Goal: Task Accomplishment & Management: Use online tool/utility

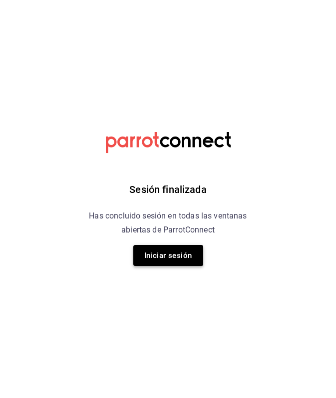
click at [172, 260] on button "Iniciar sesión" at bounding box center [168, 255] width 70 height 21
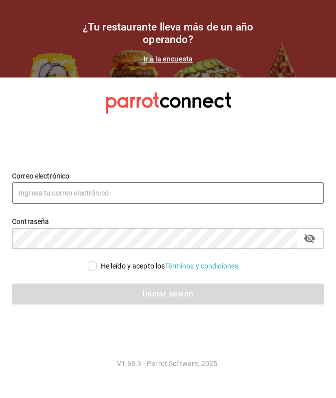
type input "[EMAIL_ADDRESS][DOMAIN_NAME]"
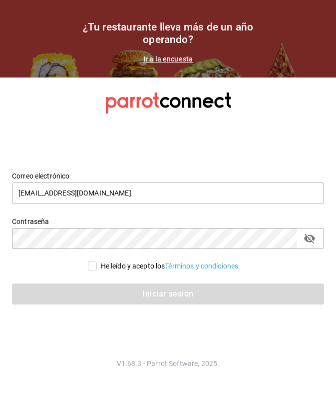
click at [93, 267] on input "He leído y acepto los Términos y condiciones." at bounding box center [92, 265] width 9 height 9
checkbox input "true"
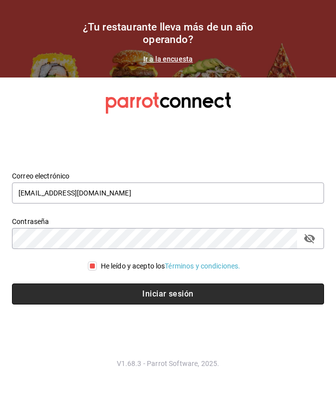
click at [127, 295] on button "Iniciar sesión" at bounding box center [168, 293] width 312 height 21
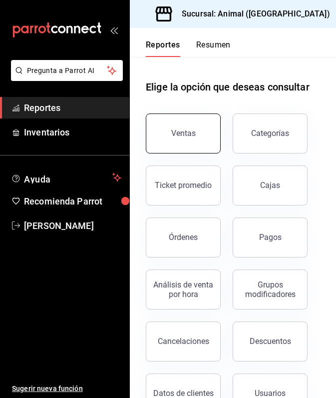
click at [174, 132] on div "Ventas" at bounding box center [183, 132] width 24 height 9
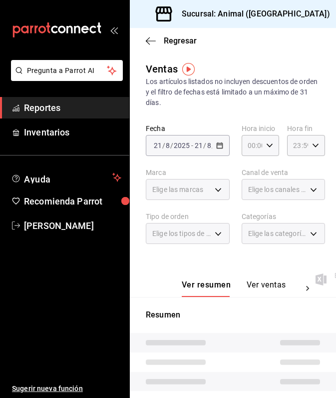
click at [196, 139] on div "[DATE] [DATE] - [DATE] [DATE]" at bounding box center [188, 145] width 84 height 21
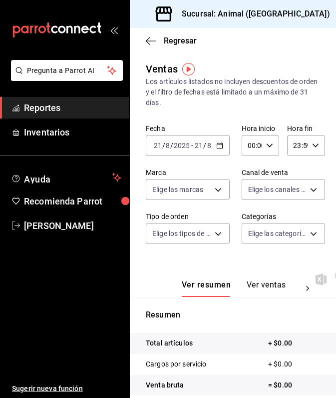
click at [218, 148] on \(Stroke\) "button" at bounding box center [220, 145] width 6 height 5
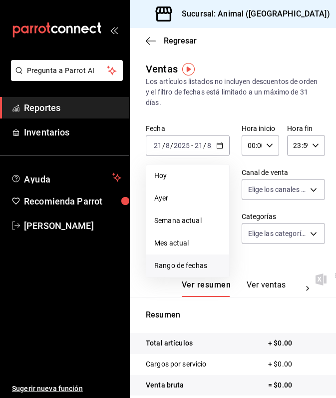
click at [201, 269] on span "Rango de fechas" at bounding box center [187, 265] width 67 height 10
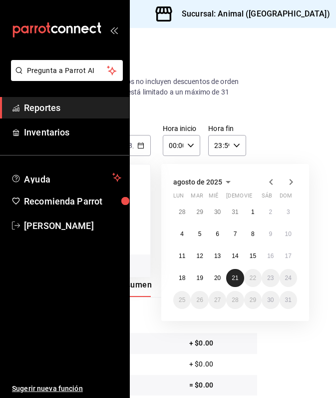
scroll to position [0, 79]
click at [225, 274] on button "20" at bounding box center [217, 278] width 17 height 18
click at [237, 280] on abbr "21" at bounding box center [235, 277] width 6 height 7
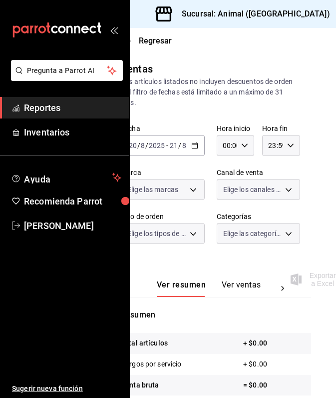
scroll to position [0, 26]
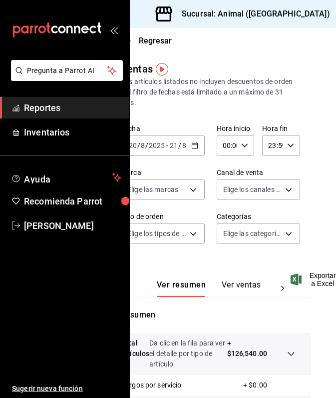
click at [243, 142] on icon "button" at bounding box center [244, 145] width 7 height 7
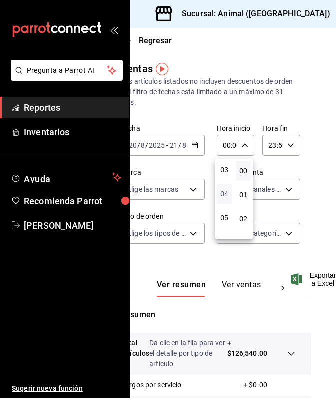
scroll to position [81, 0]
click at [224, 210] on span "05" at bounding box center [224, 209] width 3 height 8
type input "05:00"
click at [226, 342] on div at bounding box center [168, 199] width 336 height 398
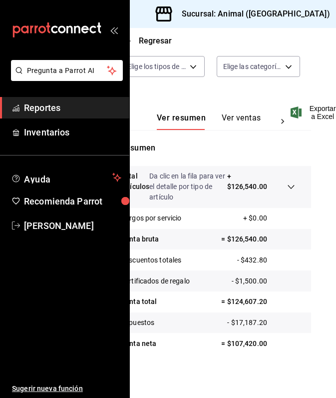
click at [336, 14] on icon "button" at bounding box center [342, 14] width 8 height 5
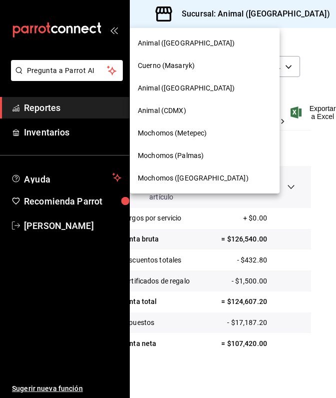
click at [174, 153] on span "Mochomos (Palmas)" at bounding box center [171, 155] width 66 height 10
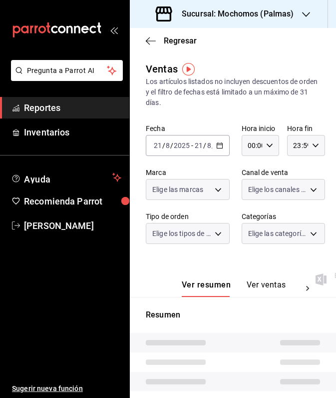
type input "05:00"
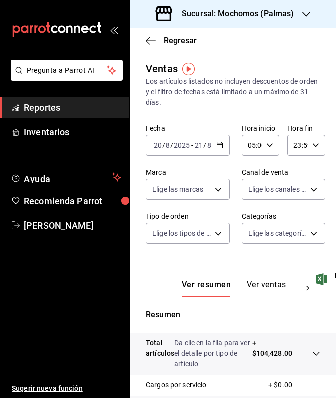
click at [304, 13] on icon "button" at bounding box center [306, 14] width 8 height 8
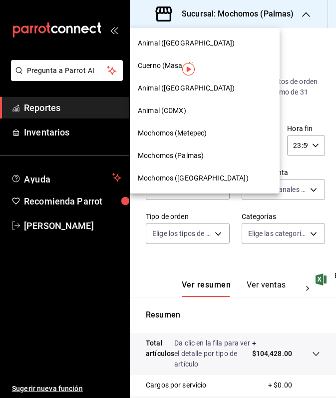
click at [180, 131] on span "Mochomos (Metepec)" at bounding box center [172, 133] width 69 height 10
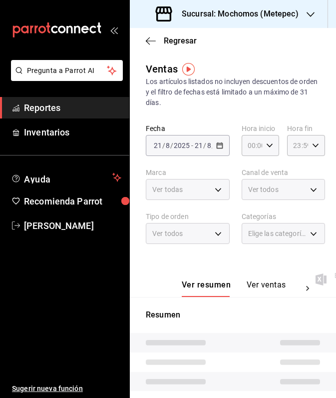
type input "05:00"
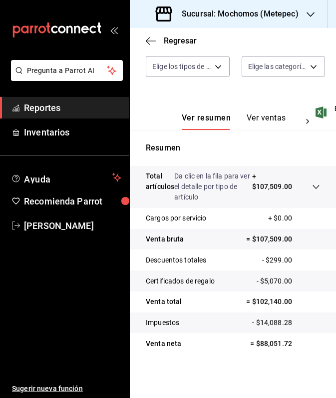
scroll to position [167, 0]
click at [316, 184] on icon at bounding box center [316, 187] width 8 height 8
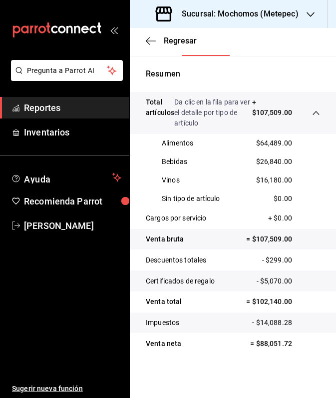
scroll to position [241, 0]
click at [309, 13] on icon "button" at bounding box center [311, 14] width 8 height 8
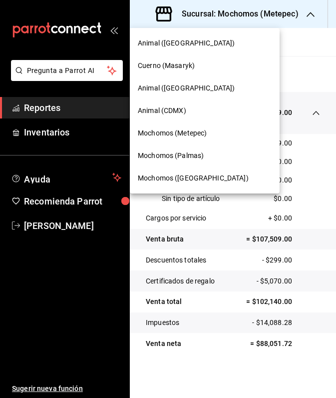
click at [197, 87] on div "Animal (St Regis)" at bounding box center [205, 88] width 134 height 10
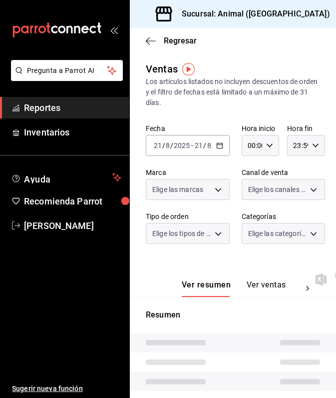
type input "05:00"
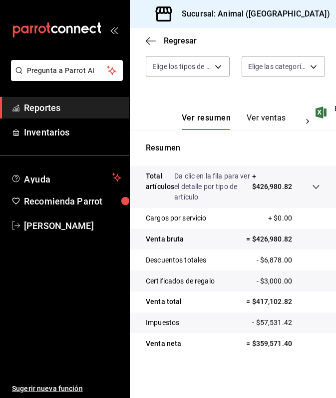
scroll to position [167, 0]
click at [336, 12] on icon "button" at bounding box center [342, 14] width 8 height 8
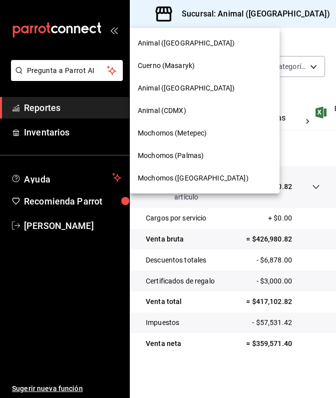
click at [165, 111] on span "Animal (CDMX)" at bounding box center [162, 110] width 48 height 10
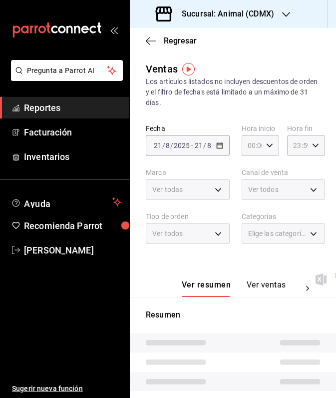
type input "05:00"
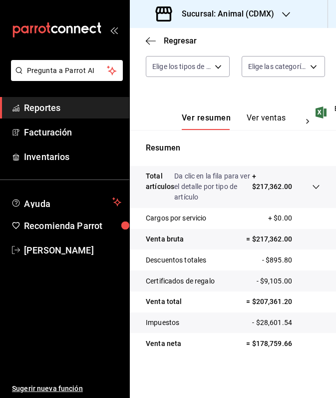
scroll to position [167, 0]
click at [288, 14] on icon "button" at bounding box center [286, 14] width 8 height 5
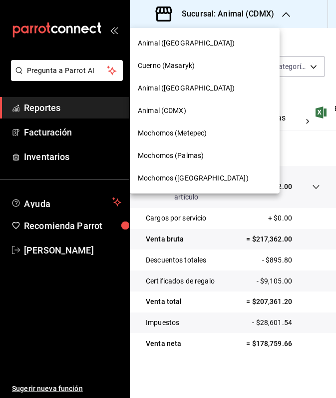
click at [178, 63] on span "Cuerno (Masaryk)" at bounding box center [166, 65] width 57 height 10
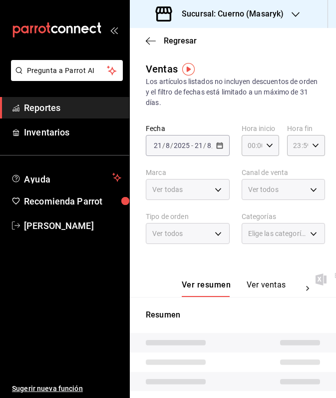
type input "05:00"
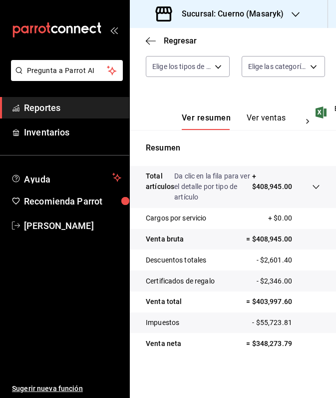
scroll to position [167, 0]
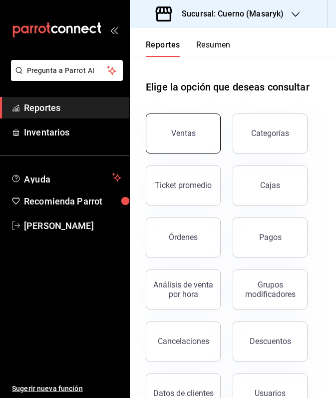
click at [192, 122] on button "Ventas" at bounding box center [183, 133] width 75 height 40
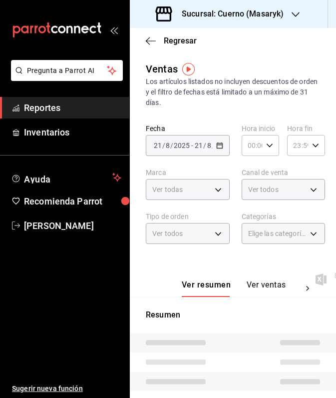
type input "05:00"
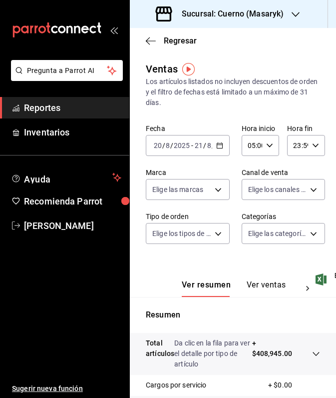
click at [295, 10] on icon "button" at bounding box center [296, 14] width 8 height 8
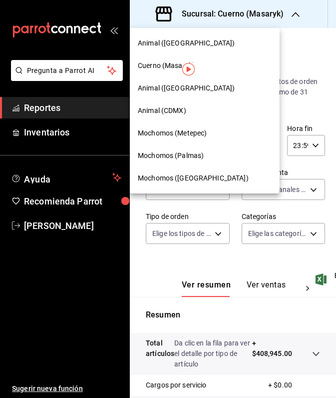
click at [157, 176] on span "Mochomos ([GEOGRAPHIC_DATA])" at bounding box center [193, 178] width 111 height 10
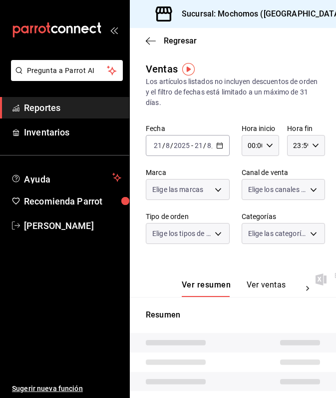
type input "05:00"
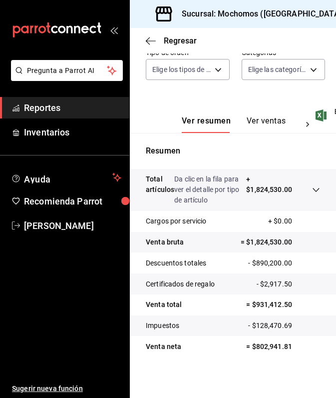
scroll to position [164, 0]
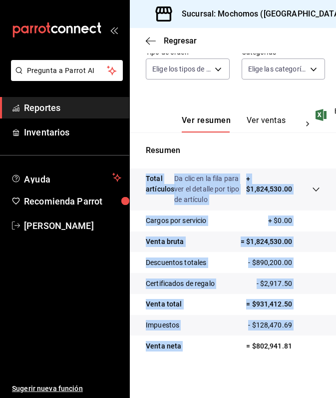
drag, startPoint x: 246, startPoint y: 346, endPoint x: 287, endPoint y: 357, distance: 42.3
click at [287, 357] on div "Total artículos Da clic en la fila para ver el detalle por tipo de artículo + $…" at bounding box center [233, 268] width 206 height 200
